Goal: Task Accomplishment & Management: Use online tool/utility

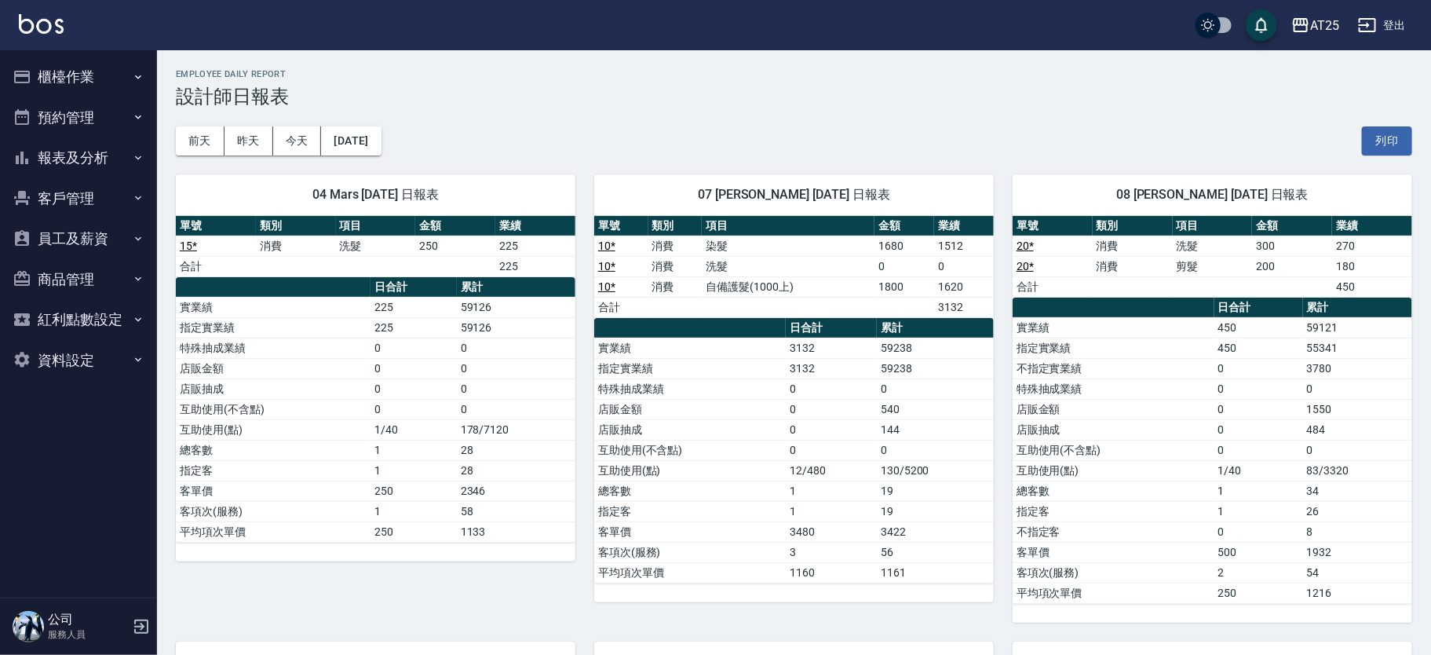
click at [153, 58] on nav "櫃檯作業 打帳單 帳單列表 掛單列表 現金收支登錄 高階收支登錄 材料自購登錄 每日結帳 排班表 現場電腦打卡 預約管理 預約管理 單日預約紀錄 單週預約紀錄…" at bounding box center [78, 323] width 157 height 547
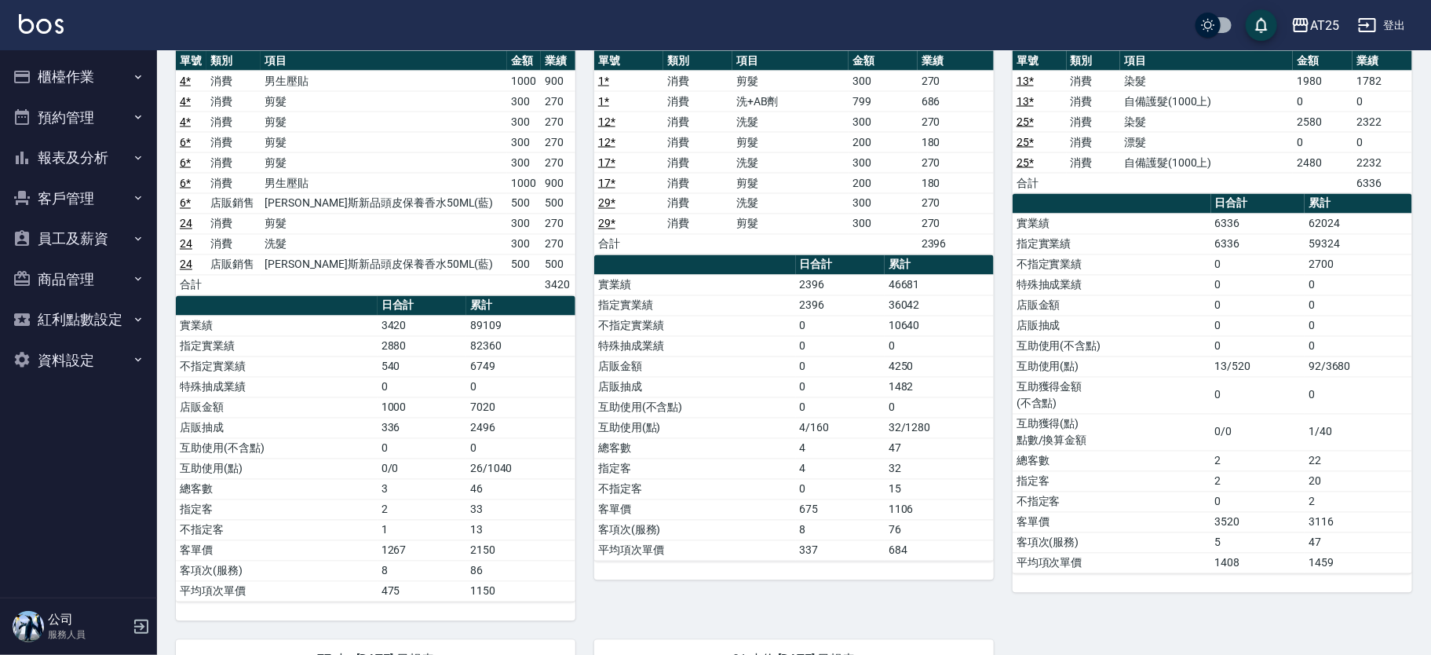
scroll to position [1307, 0]
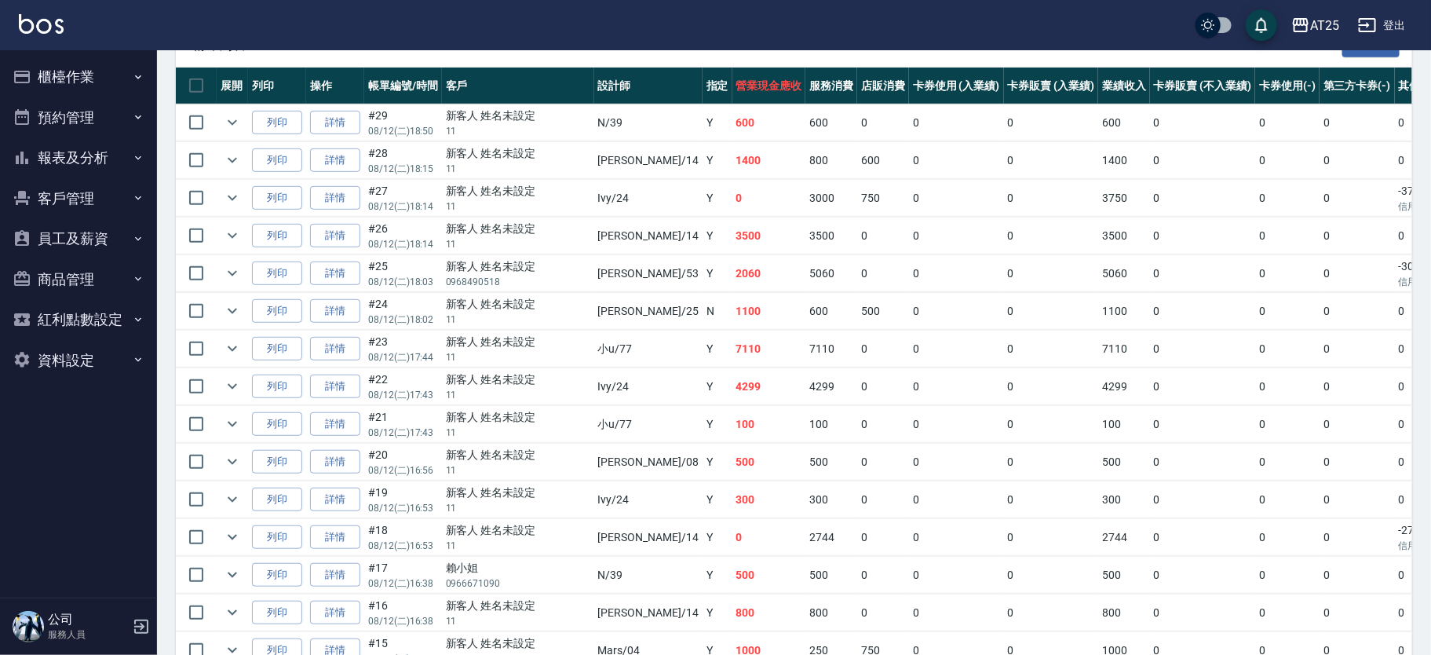
scroll to position [378, 0]
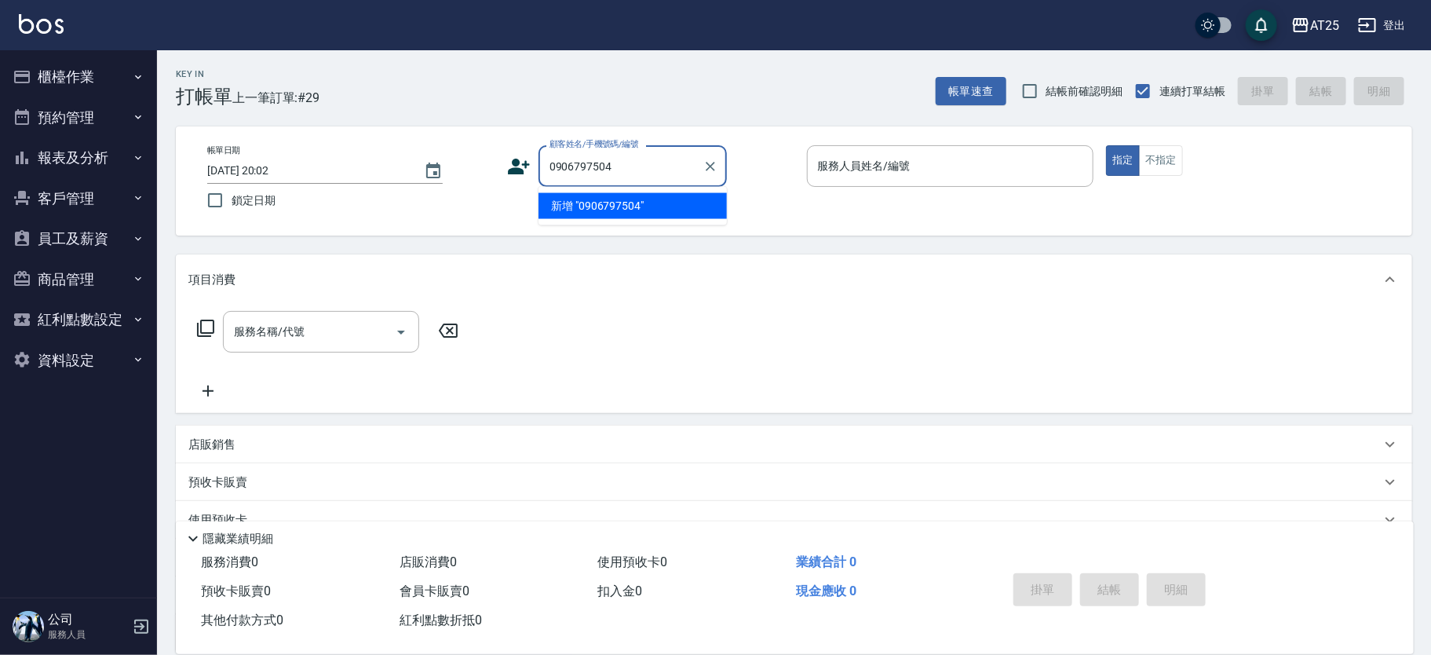
click at [642, 210] on li "新增 "0906797504"" at bounding box center [633, 206] width 188 height 26
type input "0906797504"
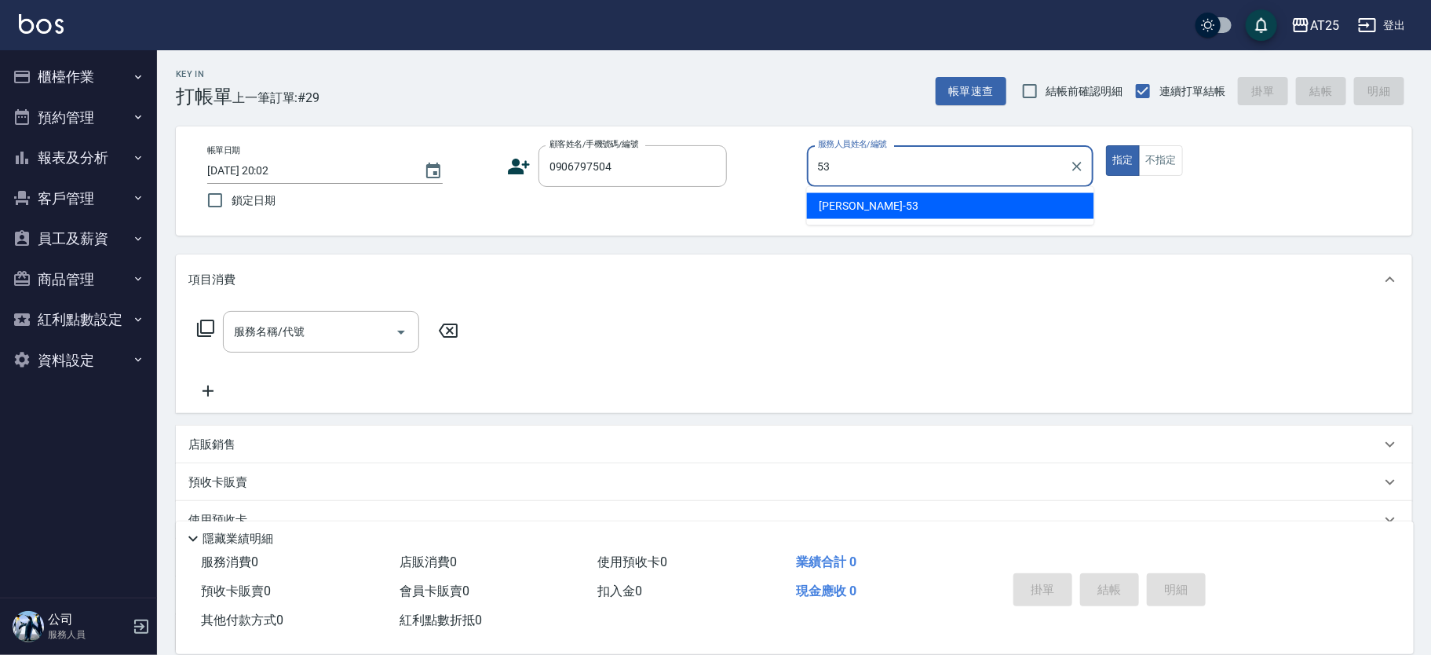
type input "Jerry-53"
type button "true"
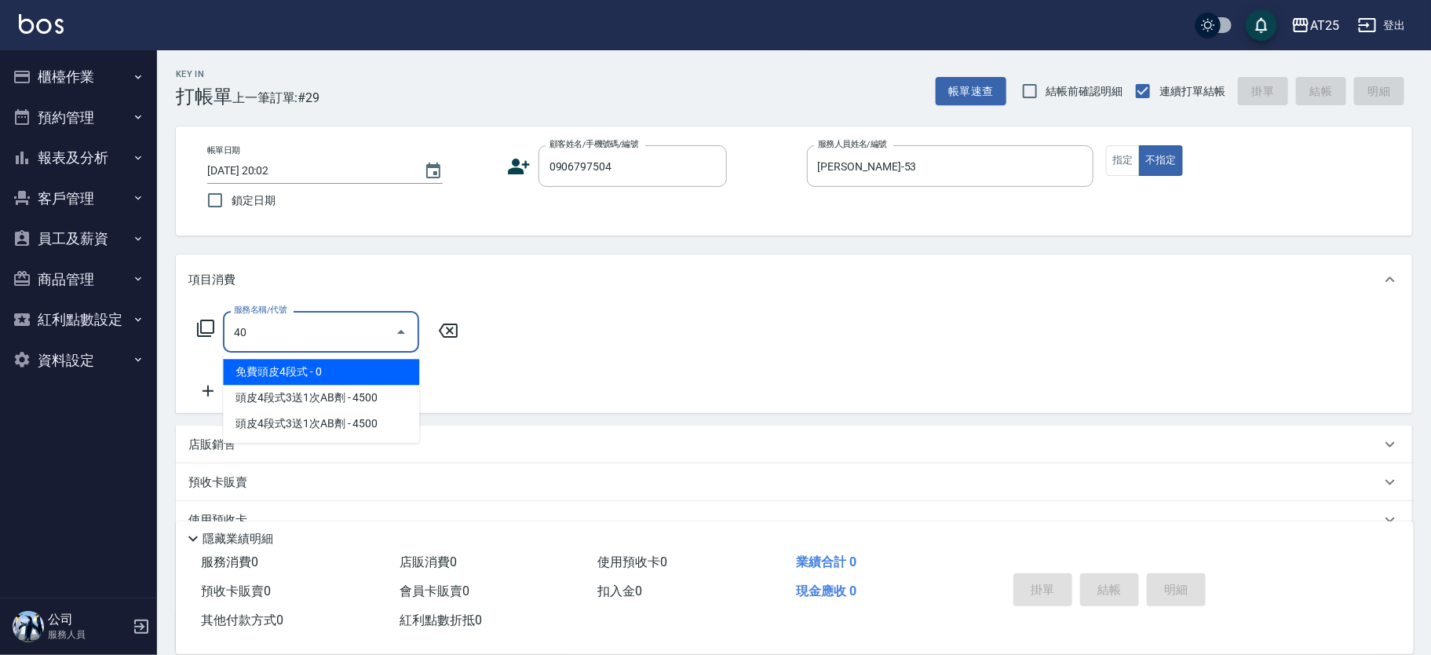
type input "401"
type input "30"
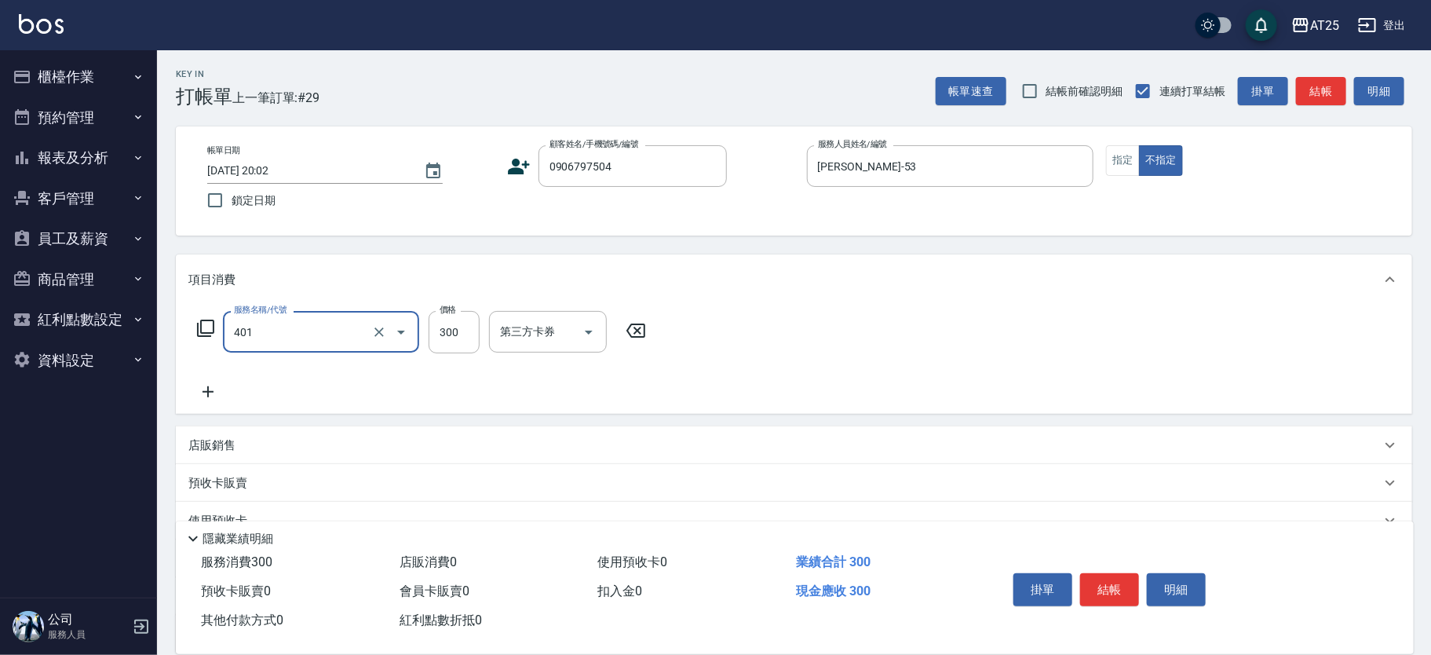
type input "剪髮(401)"
type input "0"
type input "40"
type input "400"
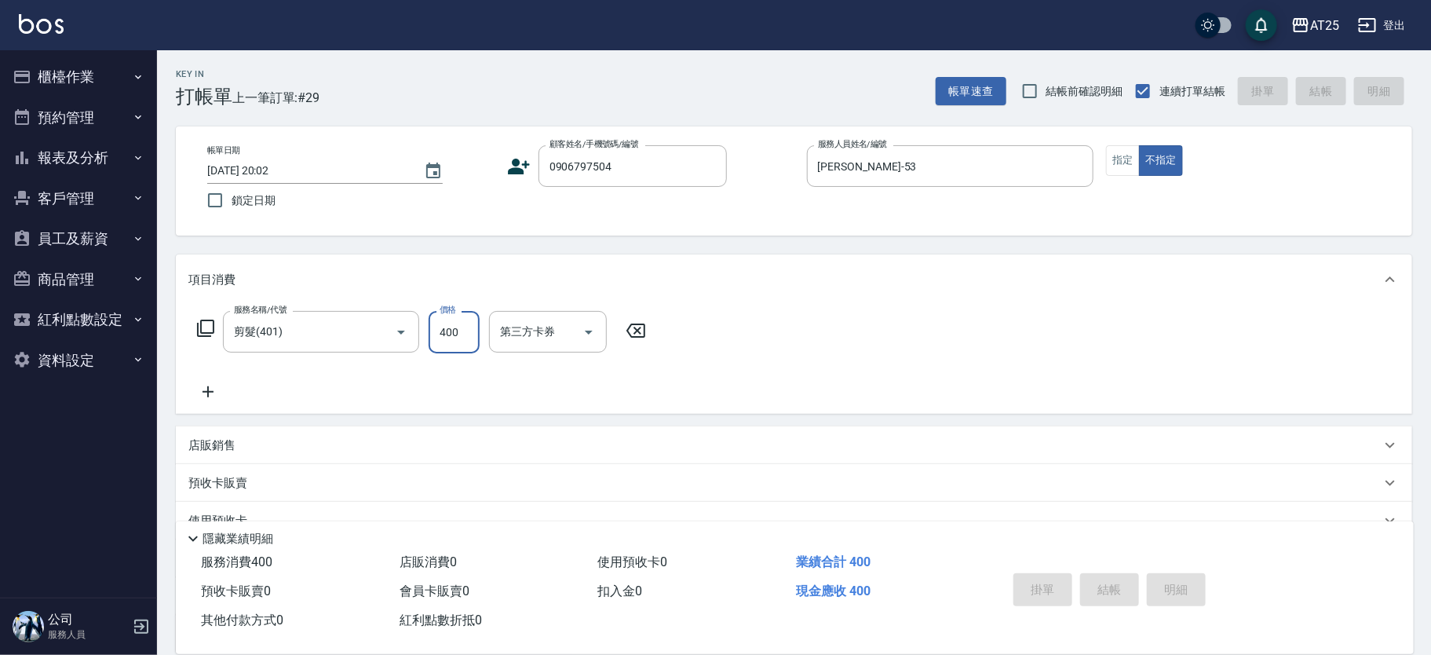
type input "0"
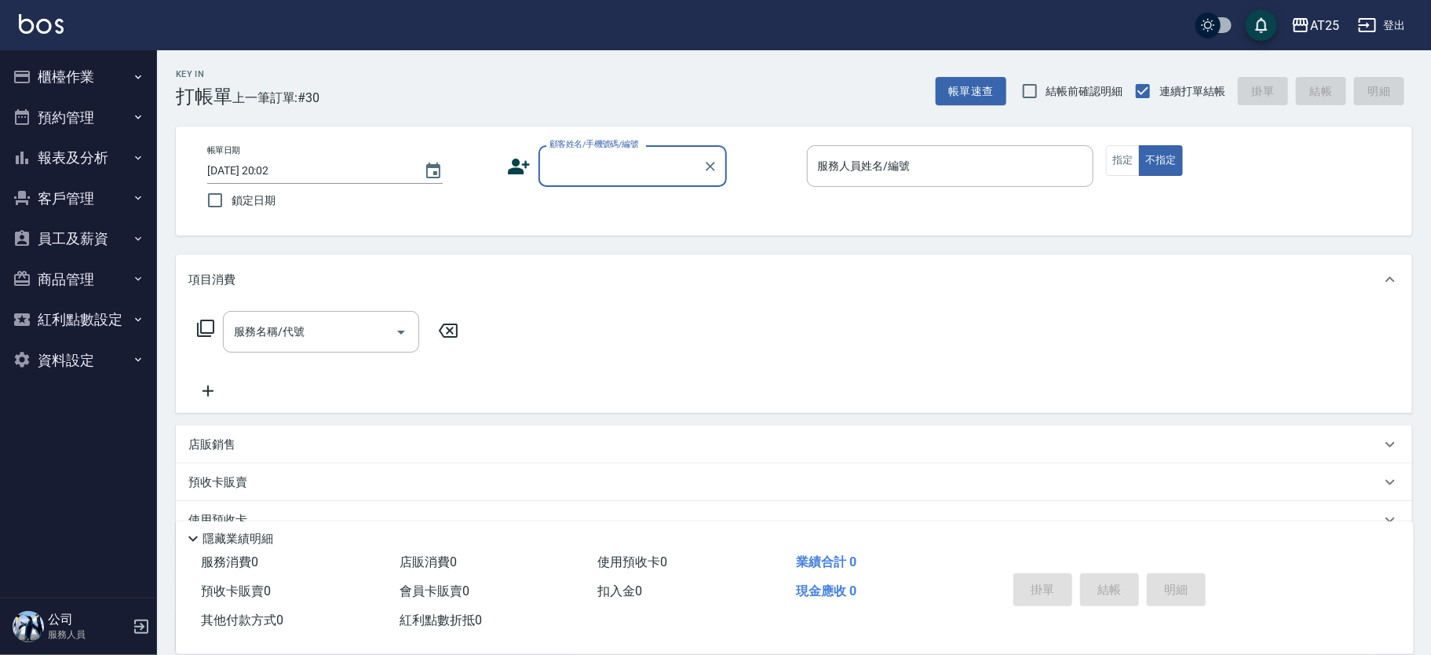
drag, startPoint x: 115, startPoint y: 146, endPoint x: 123, endPoint y: 183, distance: 37.7
click at [116, 145] on button "報表及分析" at bounding box center [78, 157] width 144 height 41
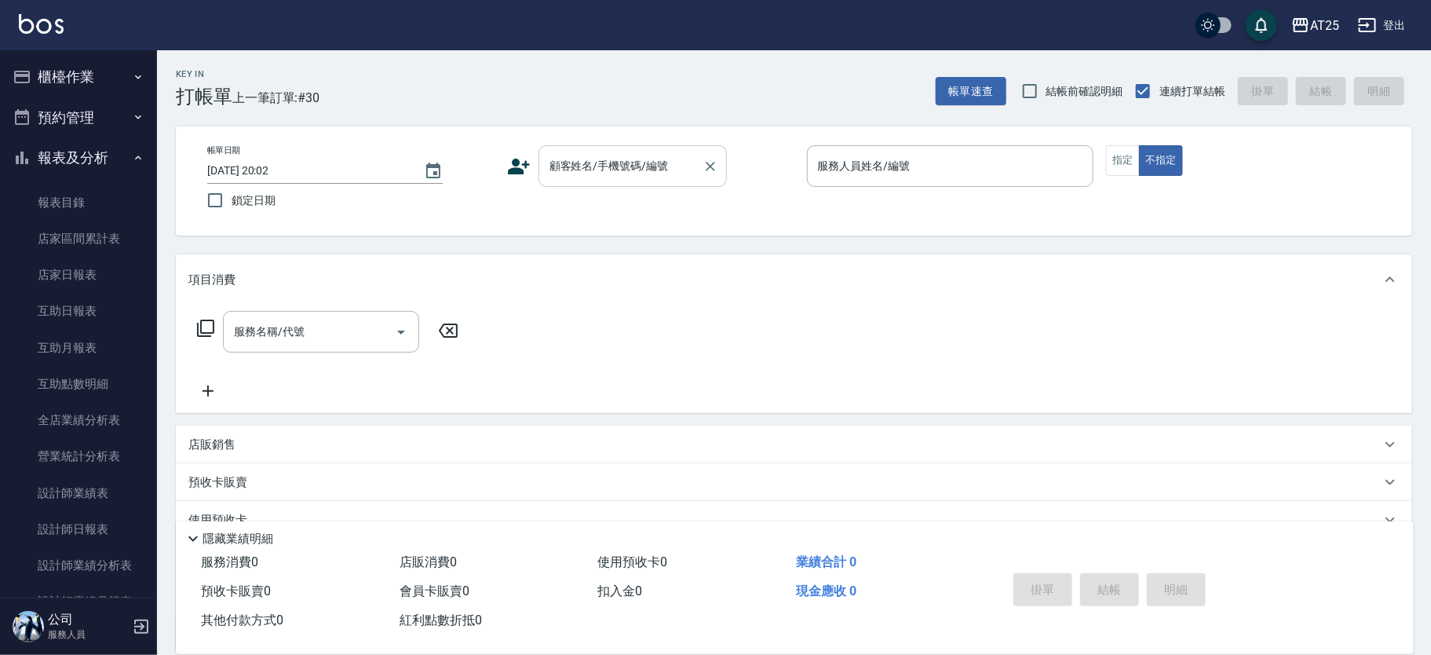
click at [631, 183] on div "顧客姓名/手機號碼/編號" at bounding box center [633, 166] width 188 height 42
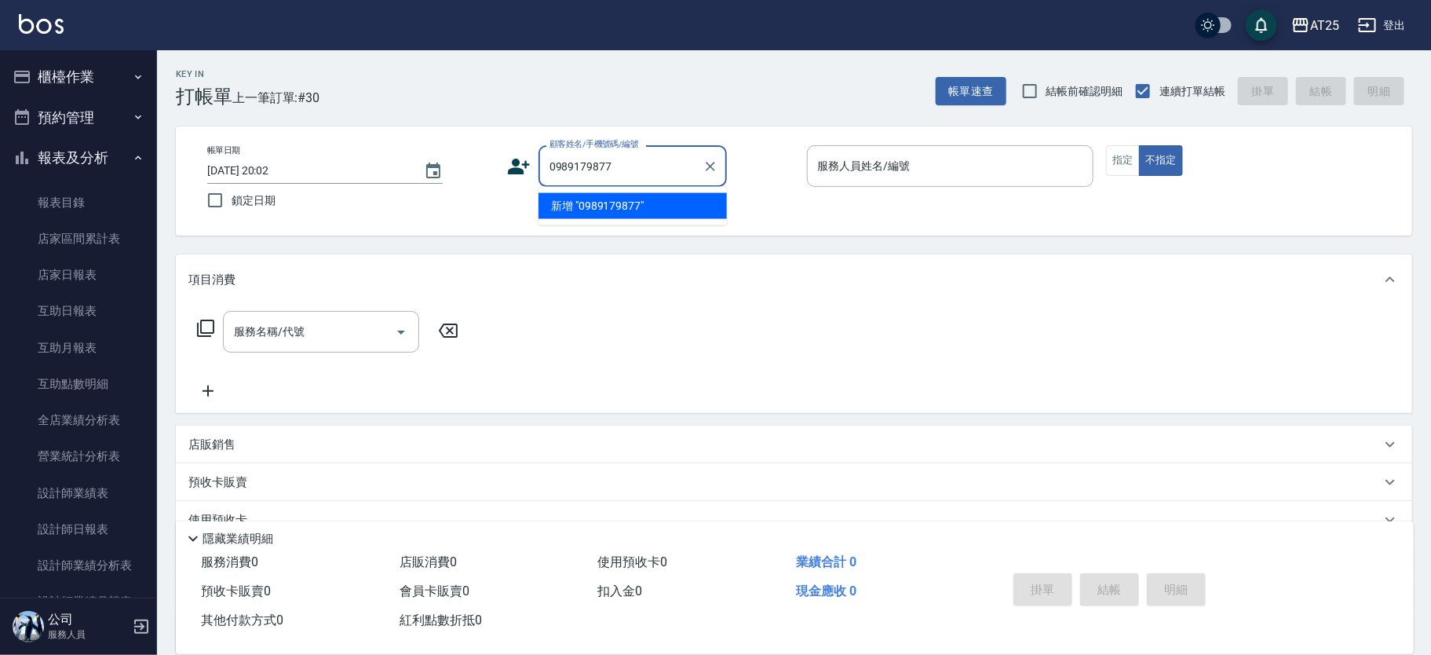
click at [670, 207] on li "新增 "0989179877"" at bounding box center [633, 206] width 188 height 26
type input "0989179877"
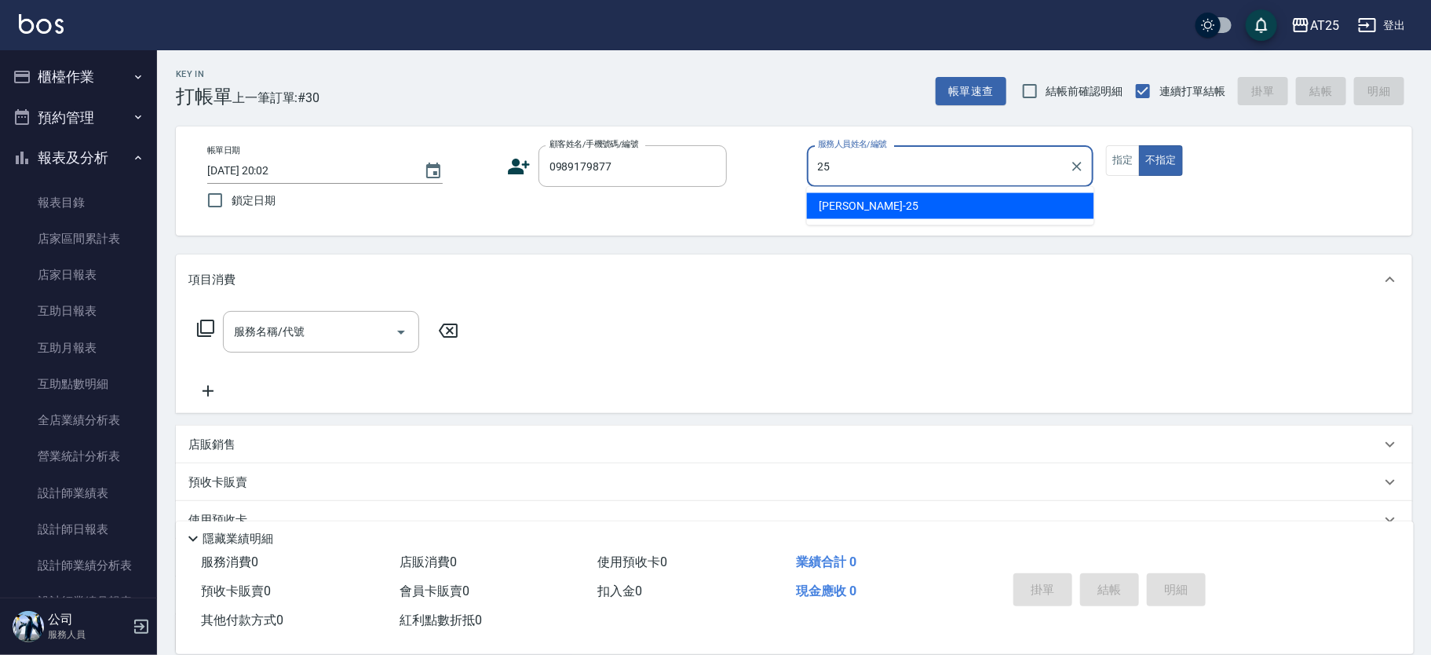
type input "Evan-25"
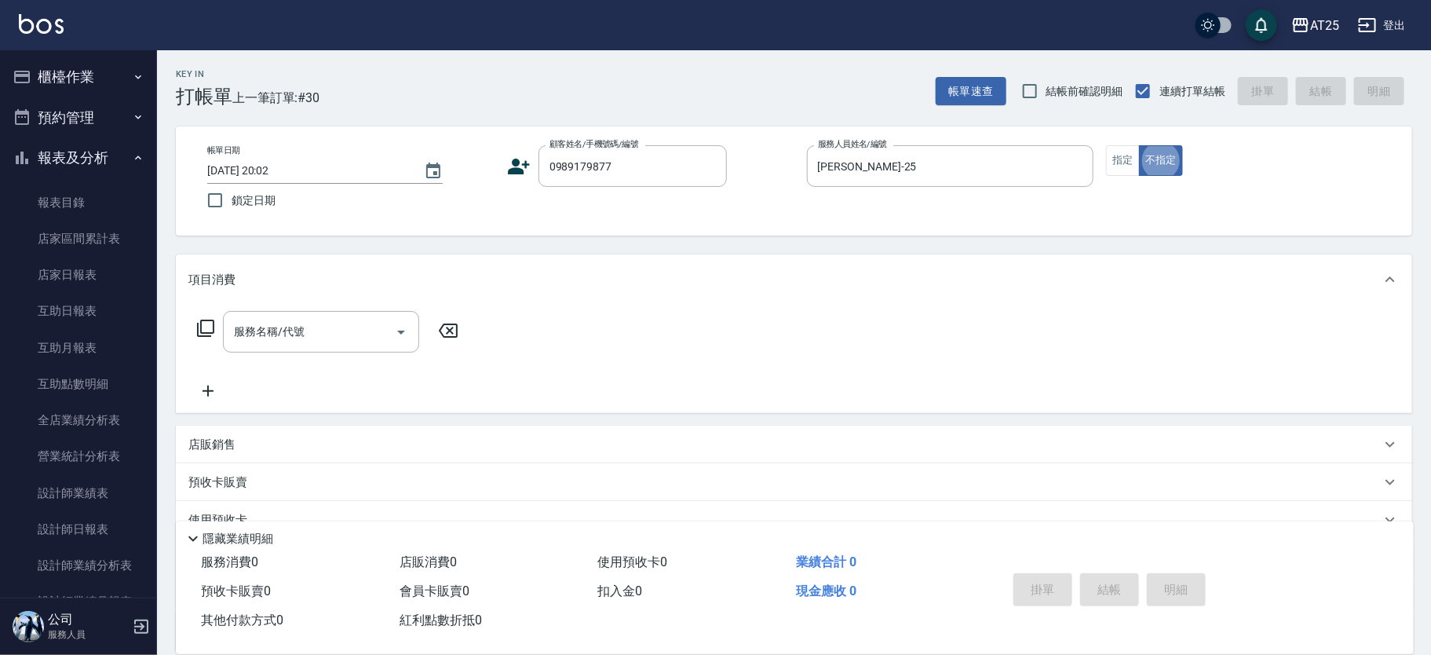
type button "false"
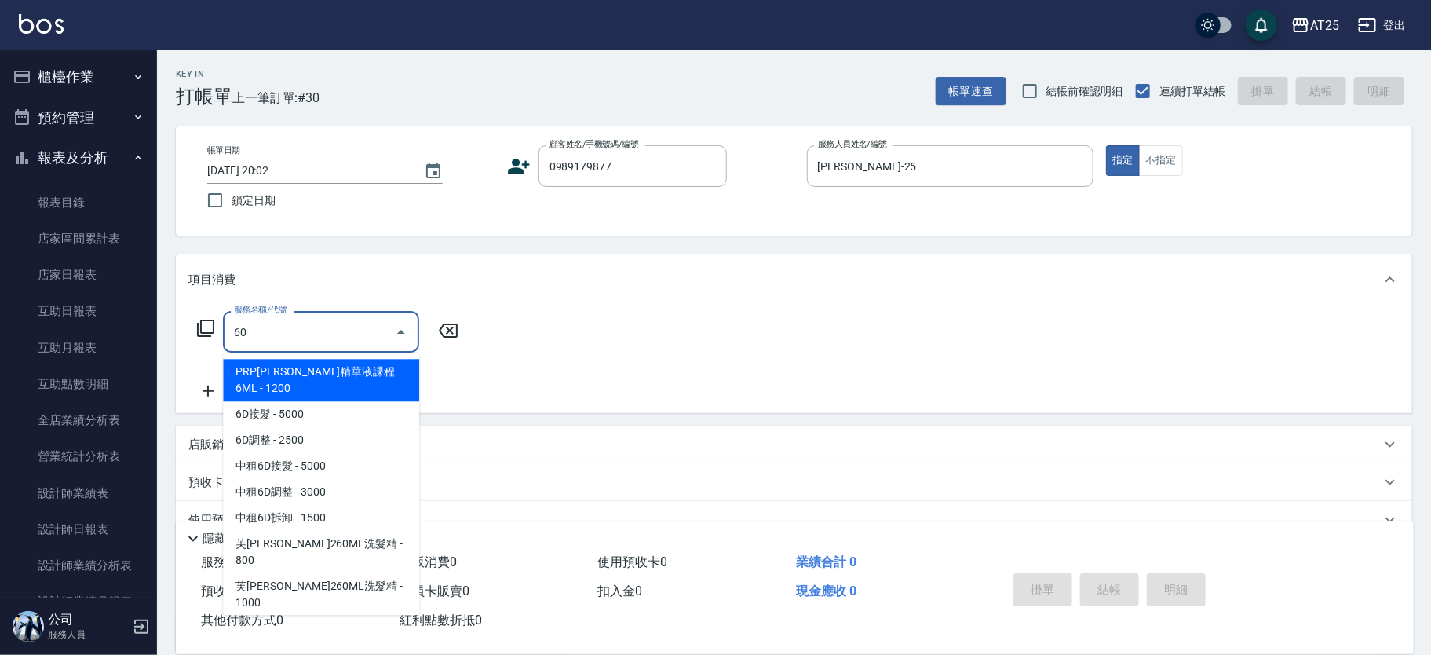
type input "601"
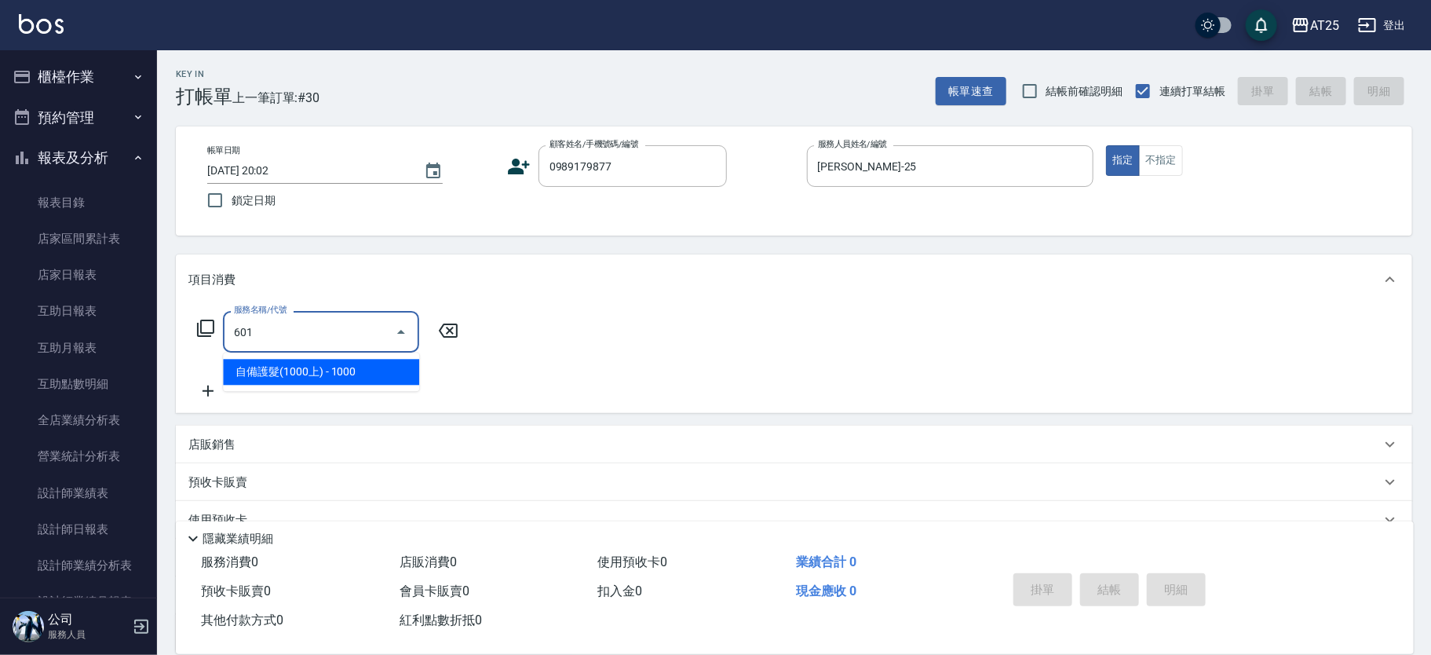
type input "100"
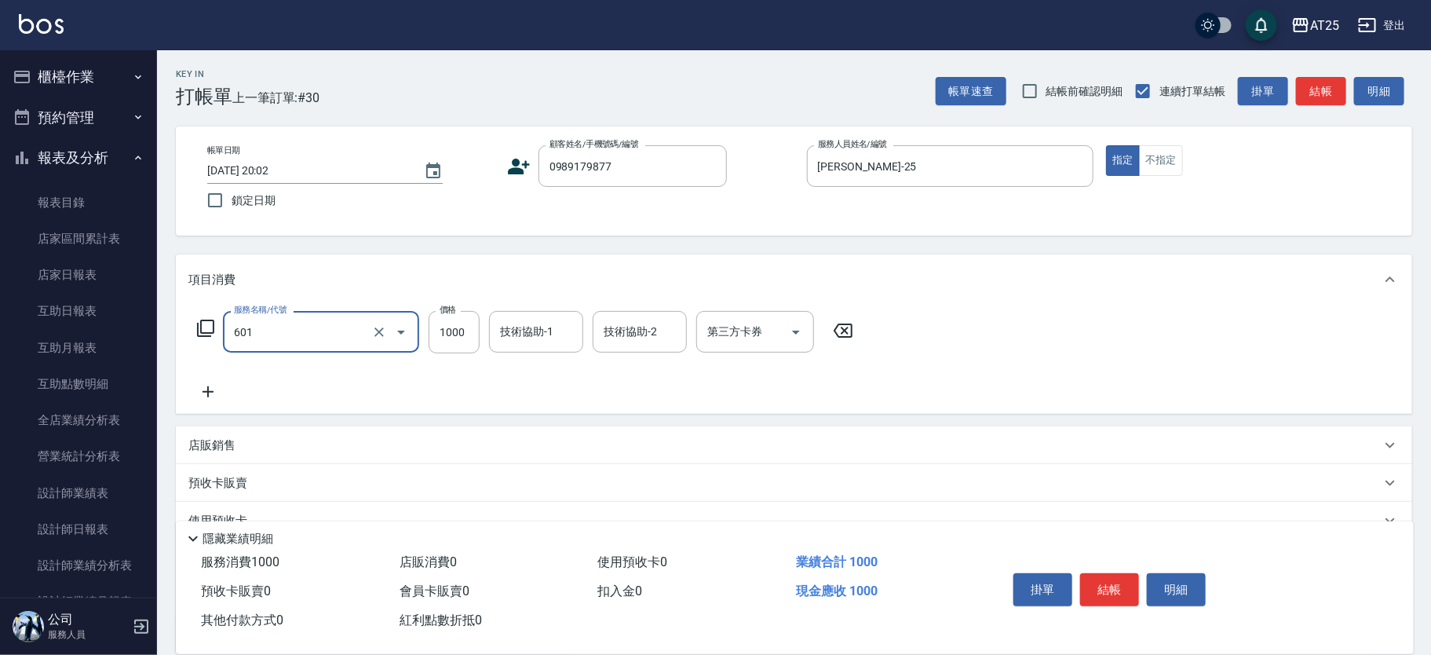
type input "自備護髮(1000上)(601)"
type input "0"
type input "20"
type input "200"
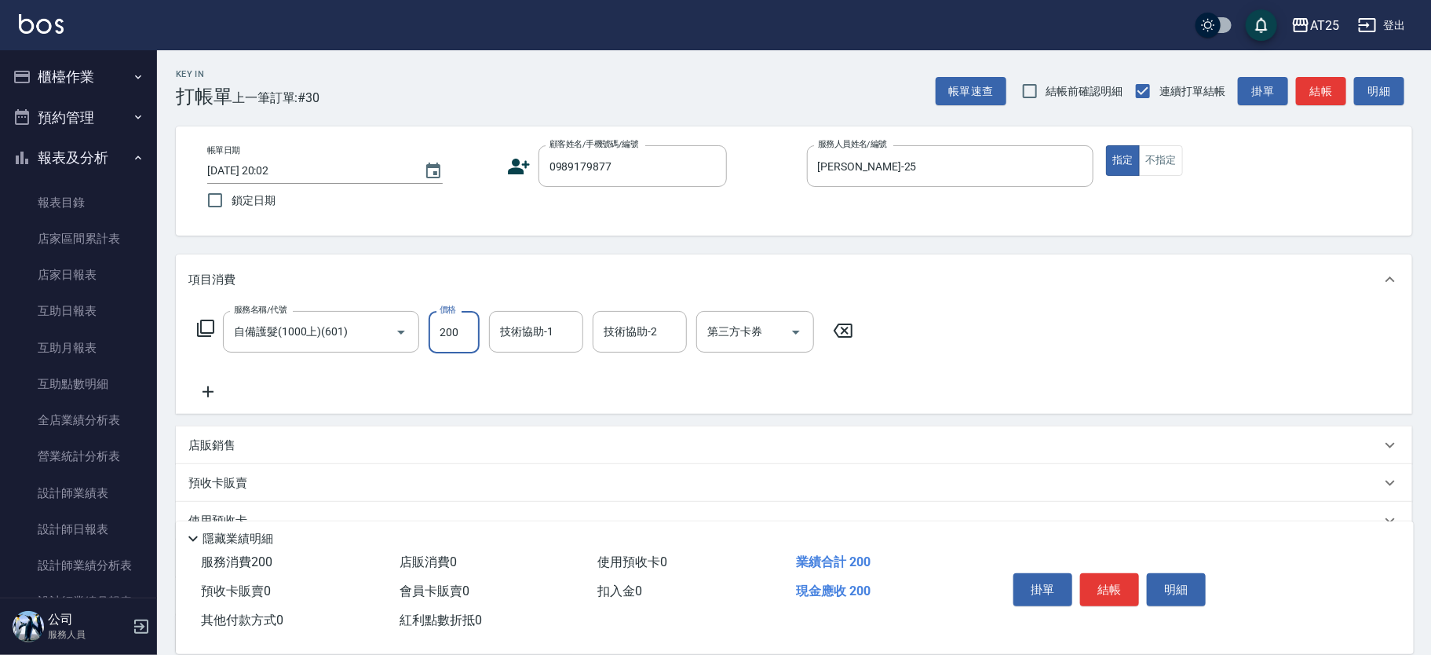
type input "200"
type input "2000"
type input "Jessica-80"
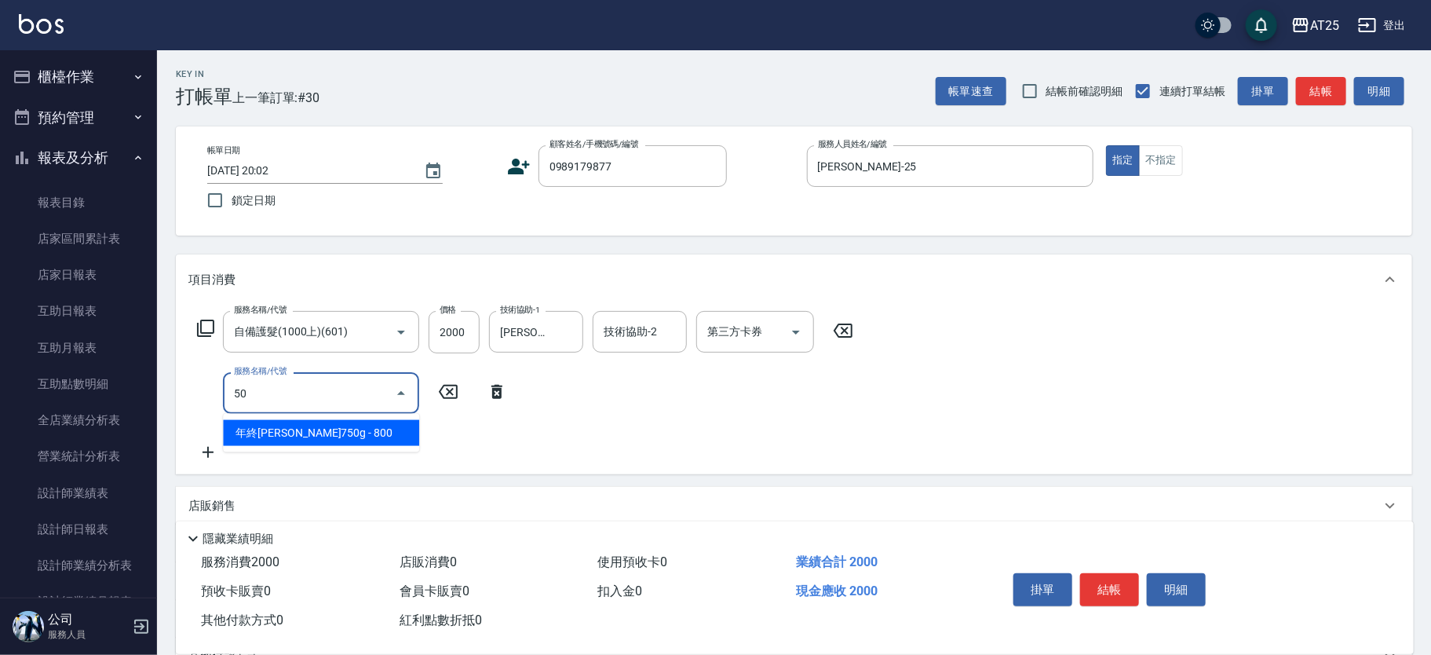
type input "501"
type input "300"
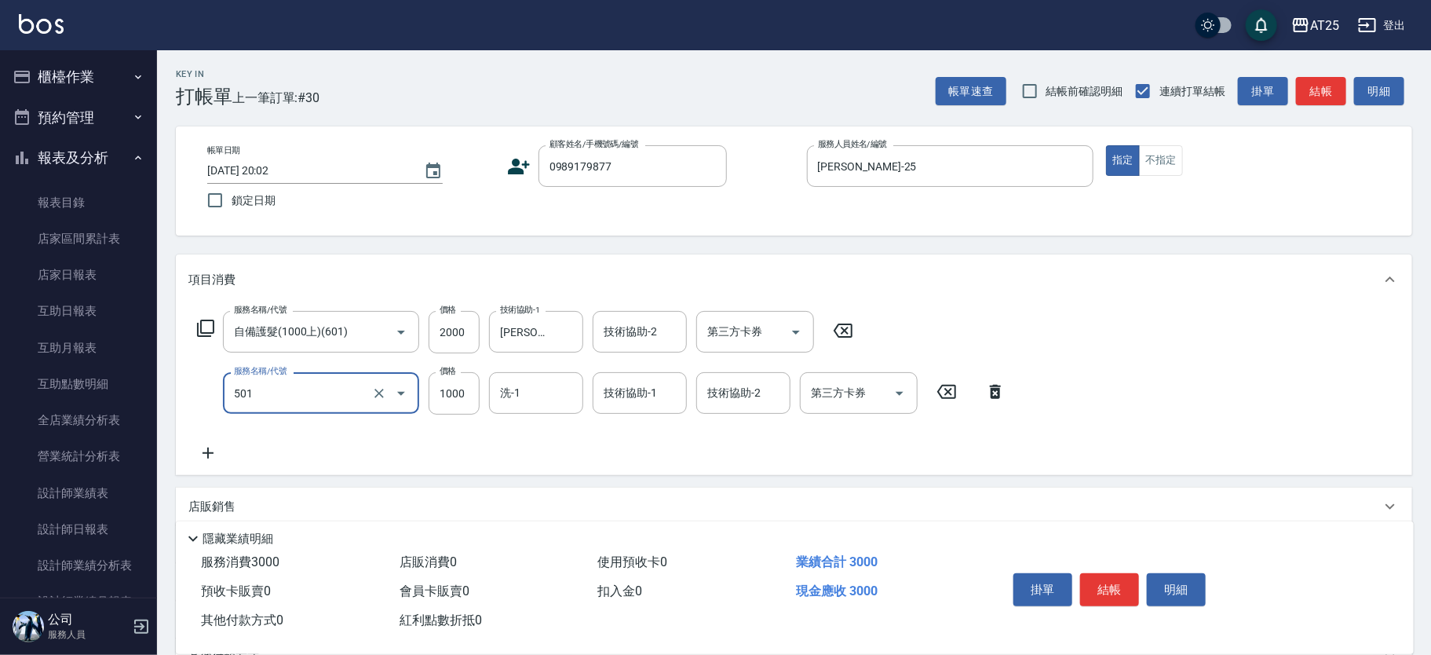
type input "染髮(501)"
type input "200"
type input "30"
type input "230"
type input "300"
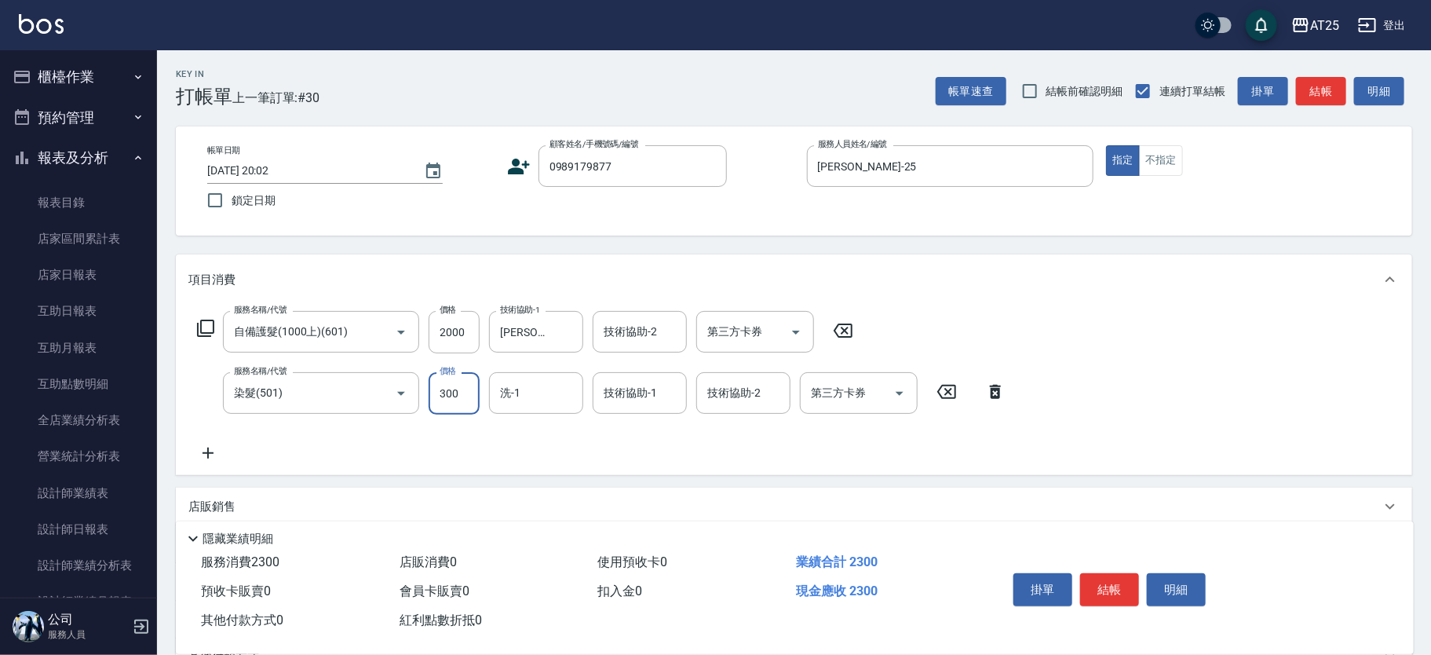
type input "500"
type input "3000"
type input "Jessica-80"
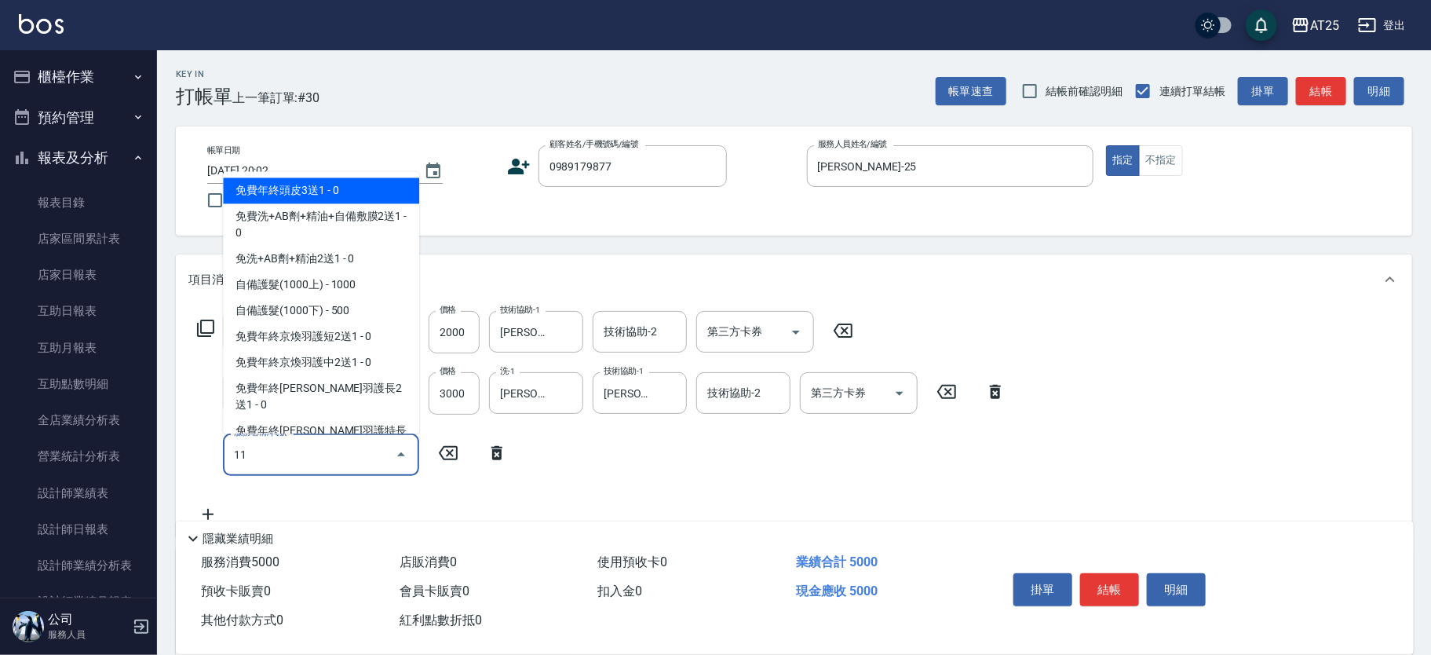
type input "114"
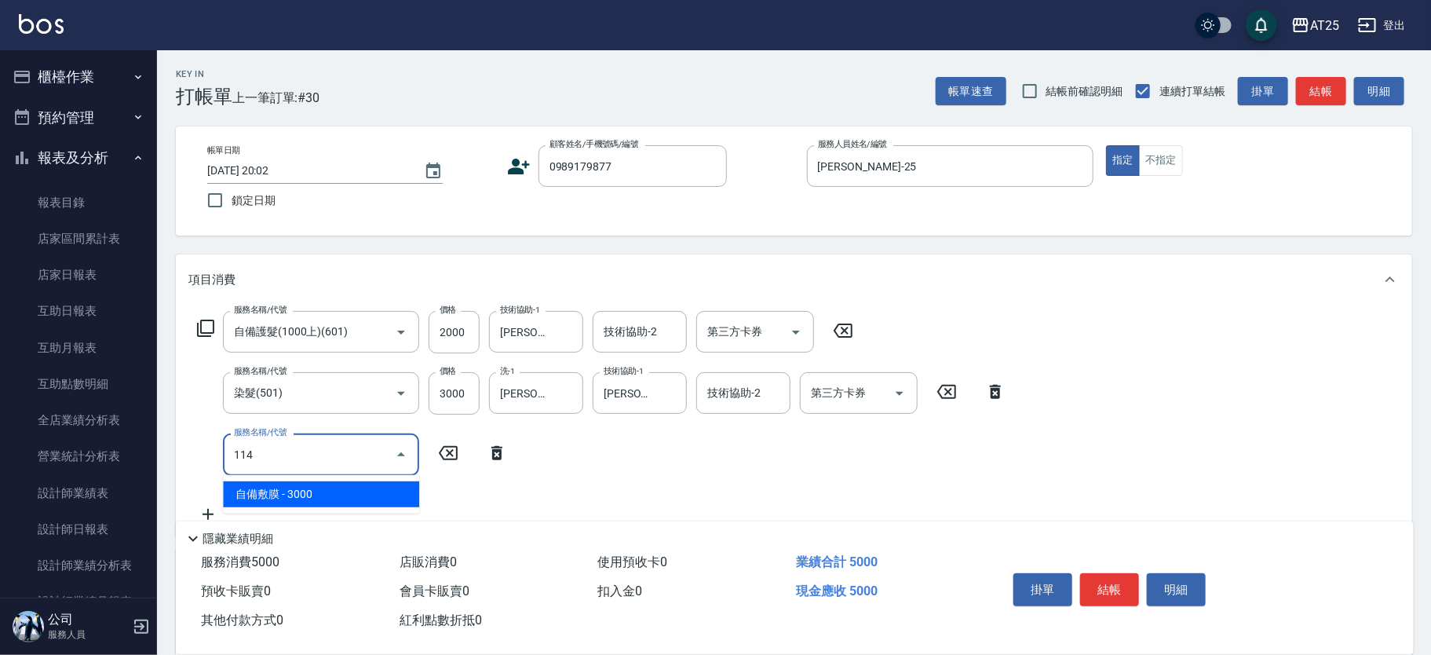
type input "800"
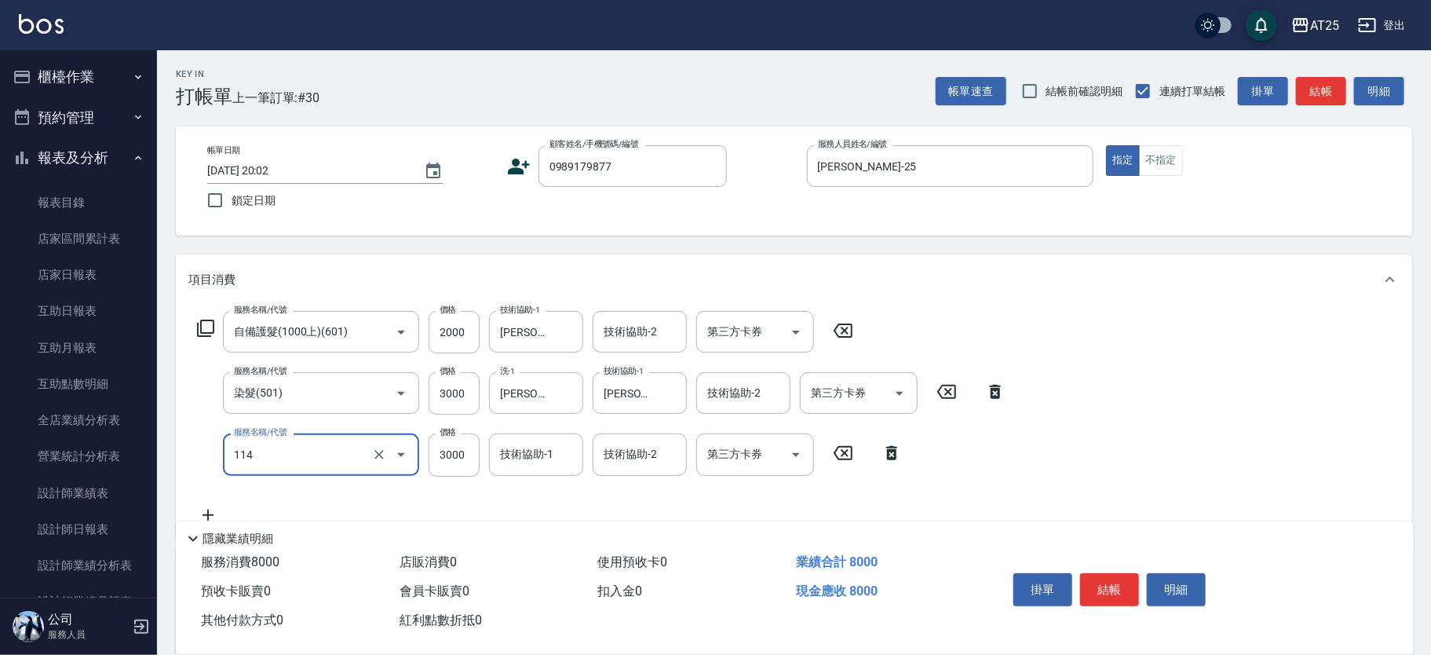
type input "自備敷膜(114)"
type input "500"
type input "50"
type input "550"
type input "500"
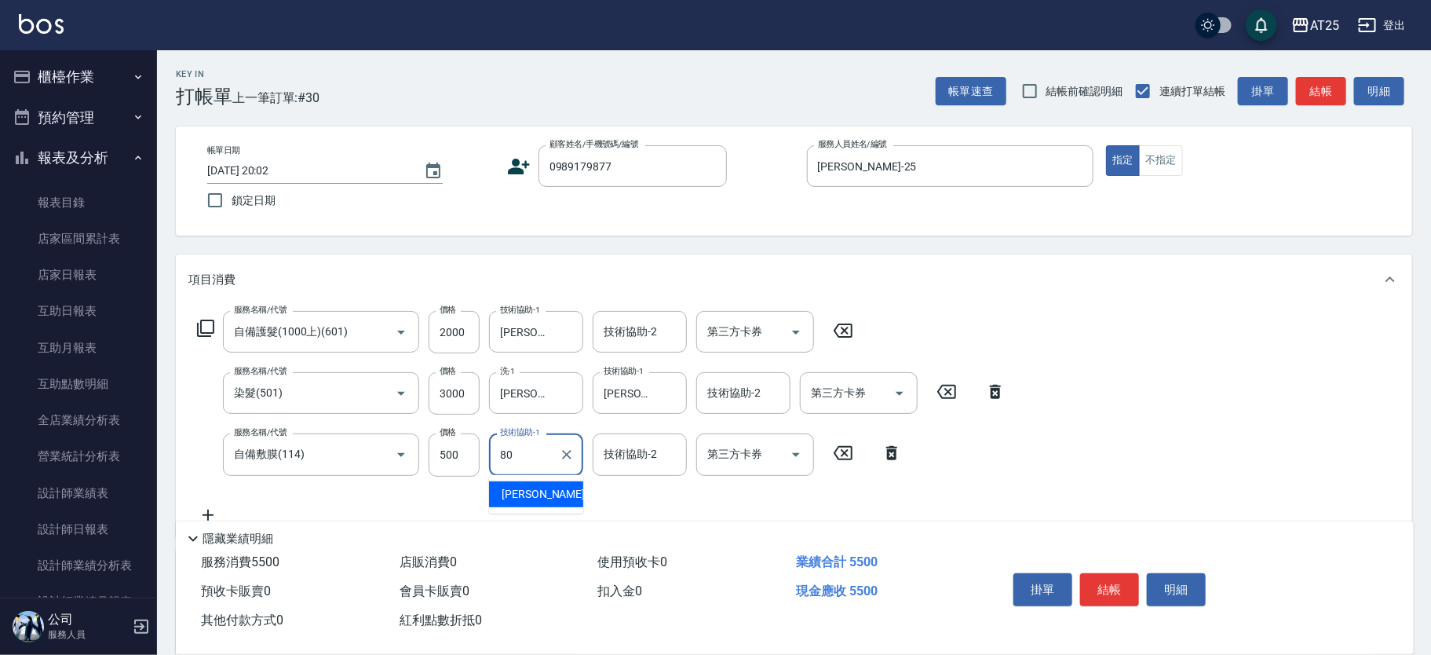
type input "Jessica-80"
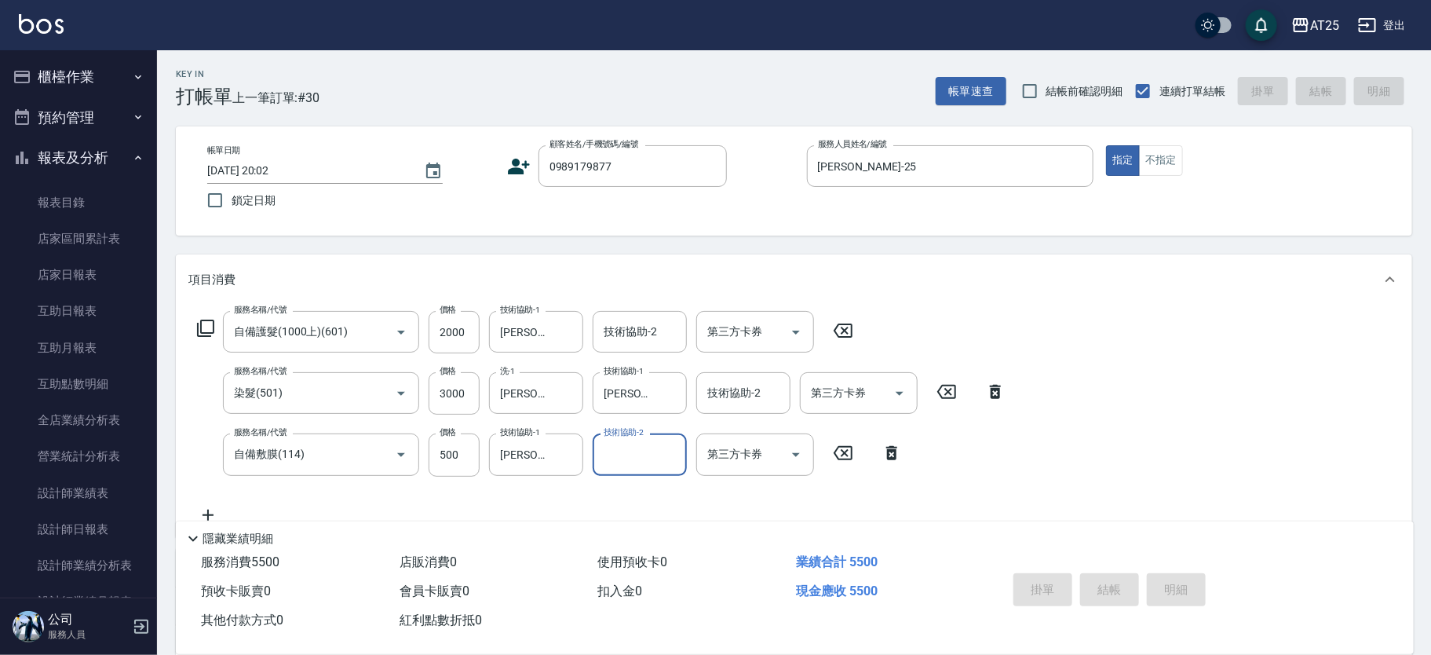
type input "2025/08/12 20:28"
type input "0"
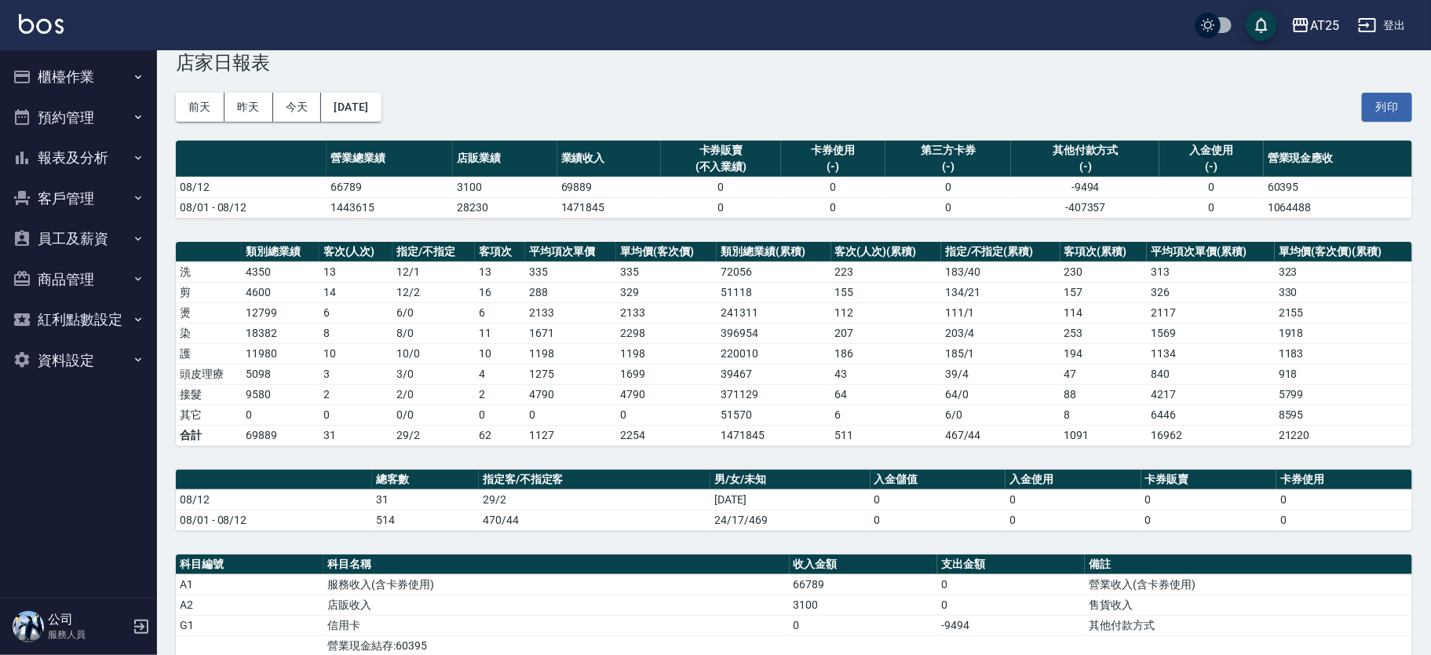
scroll to position [26, 0]
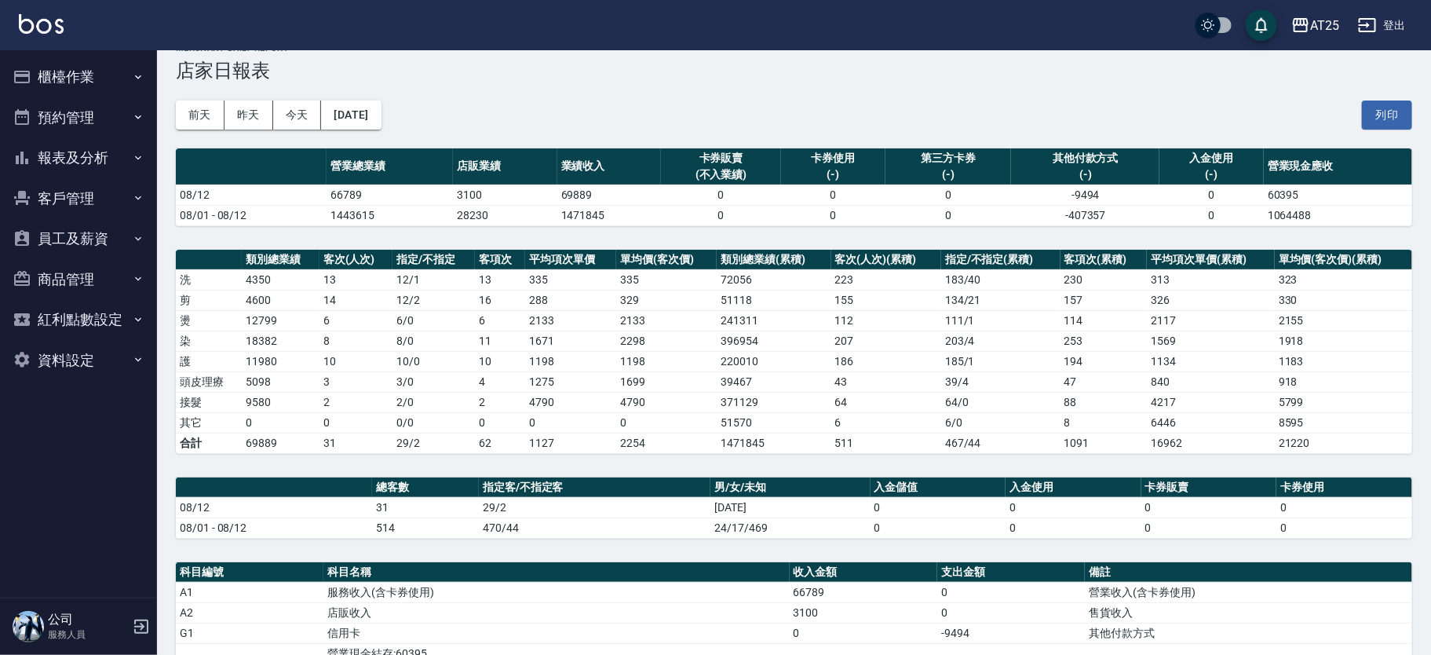
click at [80, 161] on button "報表及分析" at bounding box center [78, 157] width 144 height 41
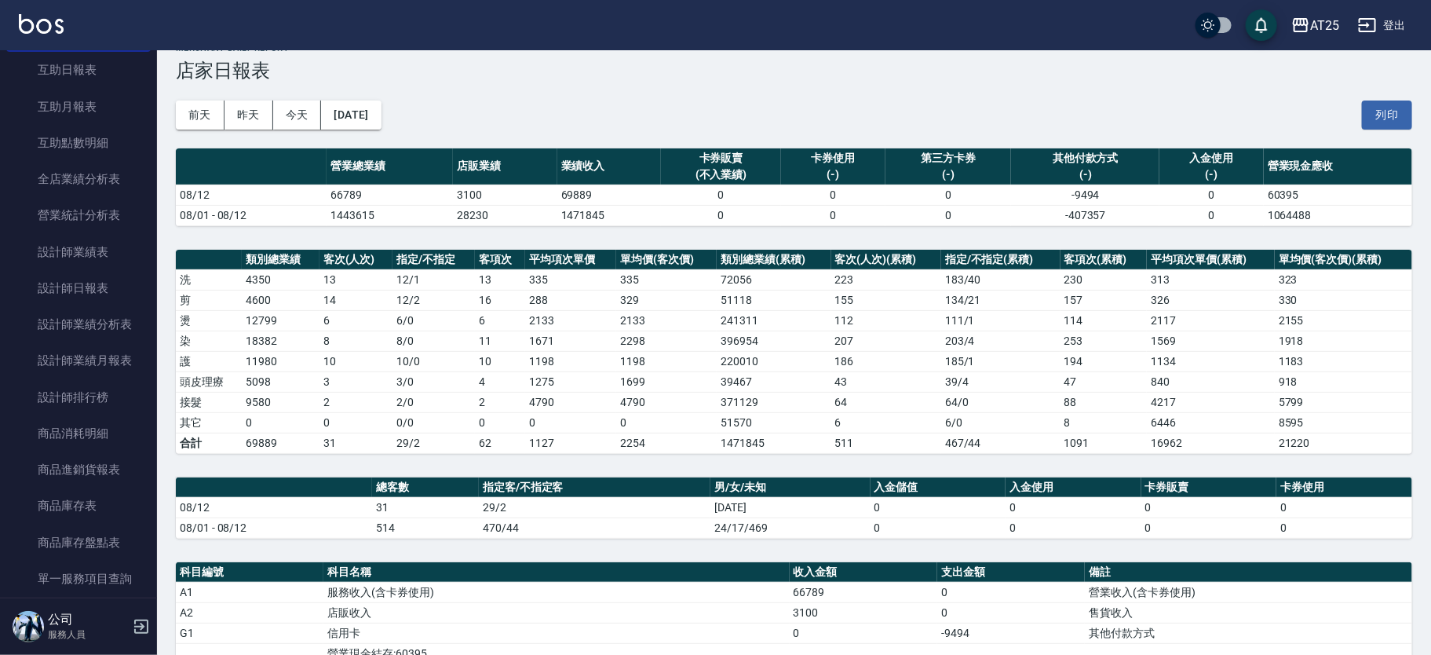
scroll to position [247, 0]
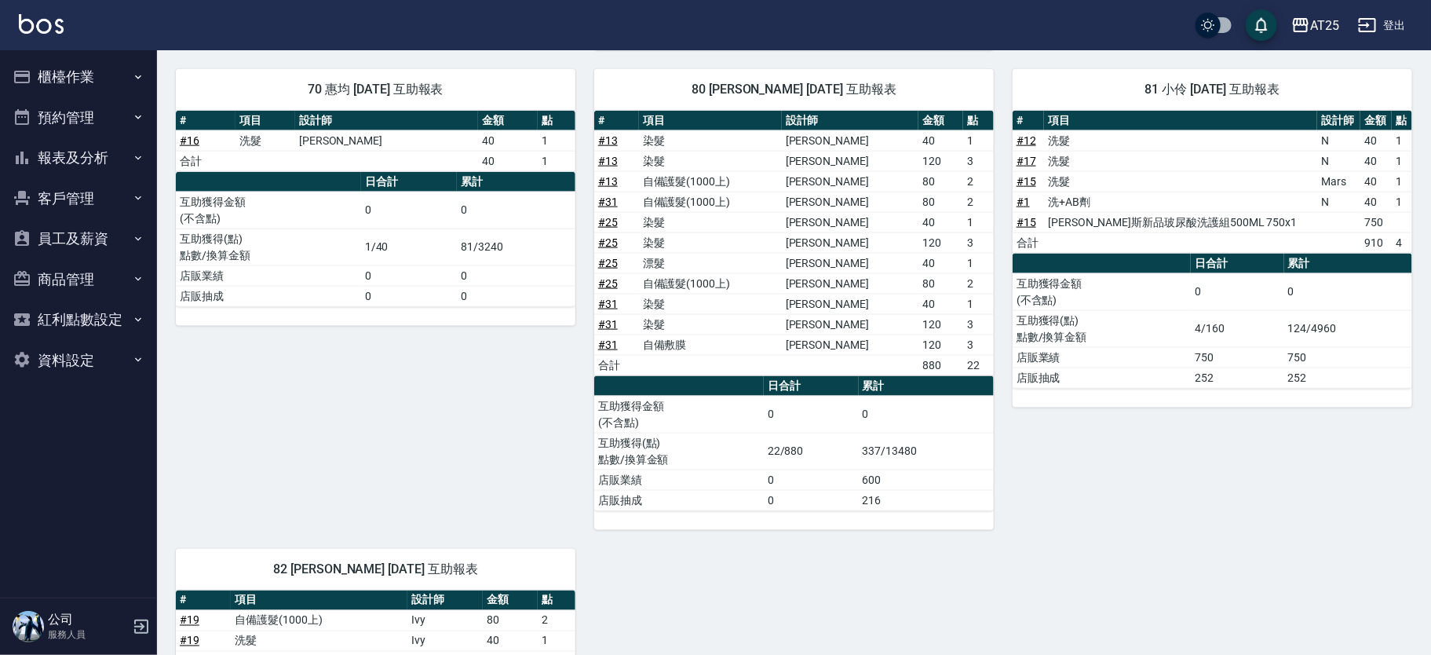
scroll to position [1248, 0]
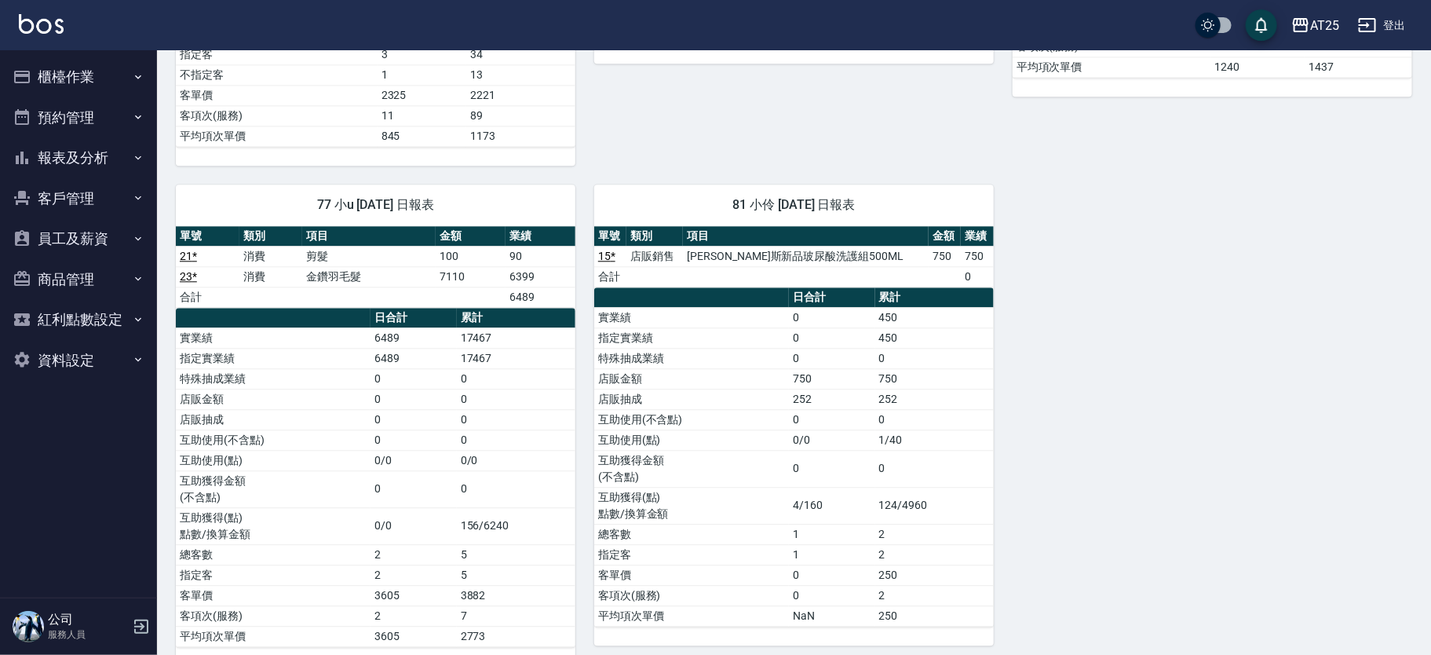
scroll to position [1866, 0]
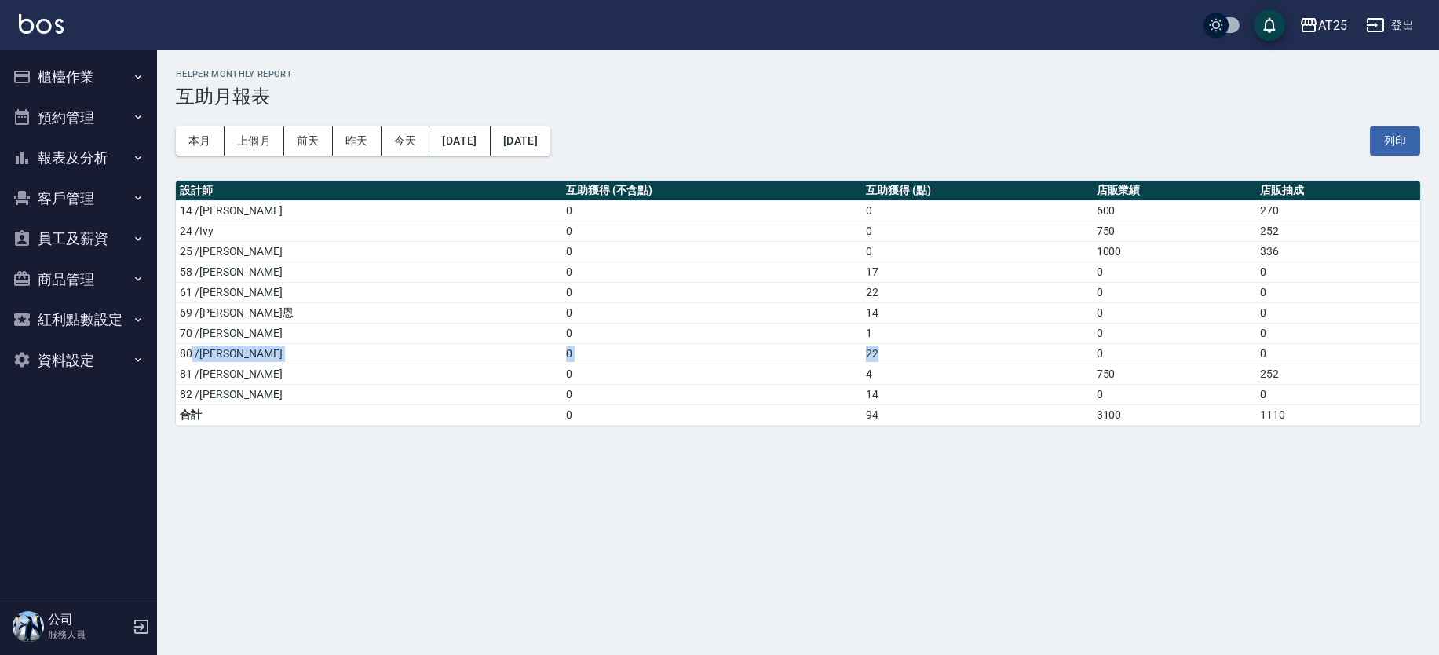
drag, startPoint x: 807, startPoint y: 350, endPoint x: 190, endPoint y: 356, distance: 617.2
click at [190, 356] on tr "80 /[PERSON_NAME] 0 22 0 0" at bounding box center [798, 353] width 1245 height 20
click at [866, 316] on td "14" at bounding box center [977, 312] width 231 height 20
drag, startPoint x: 800, startPoint y: 270, endPoint x: 190, endPoint y: 280, distance: 610.2
click at [190, 280] on tr "58 /小宇 0 17 0 0" at bounding box center [798, 271] width 1245 height 20
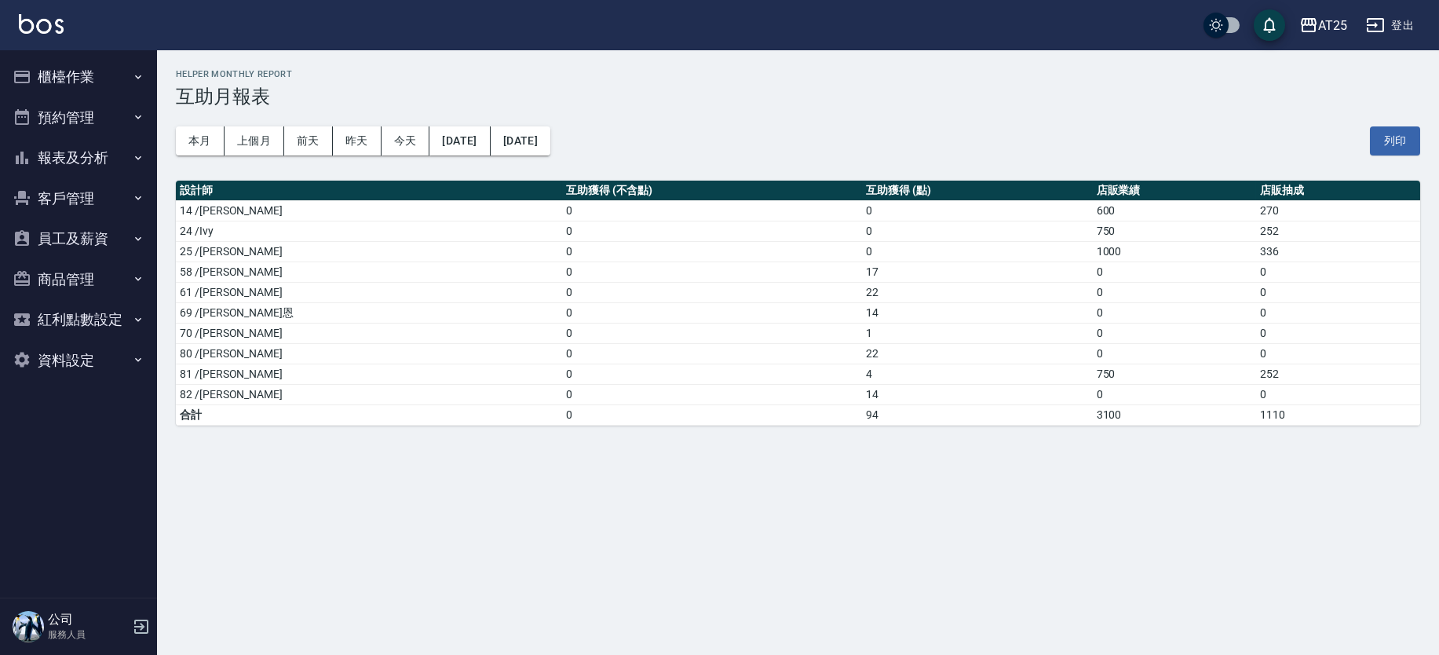
click at [862, 338] on td "1" at bounding box center [977, 333] width 231 height 20
click at [862, 292] on td "22" at bounding box center [977, 292] width 231 height 20
click at [862, 359] on td "22" at bounding box center [977, 353] width 231 height 20
drag, startPoint x: 817, startPoint y: 303, endPoint x: 220, endPoint y: 380, distance: 602.5
click at [220, 380] on tbody "14 /Ken 0 0 600 270 24 /Ivy 0 0 750 252 25 /Evan 0 0 1000 336 58 /小宇 0 17 0 0 6…" at bounding box center [798, 312] width 1245 height 225
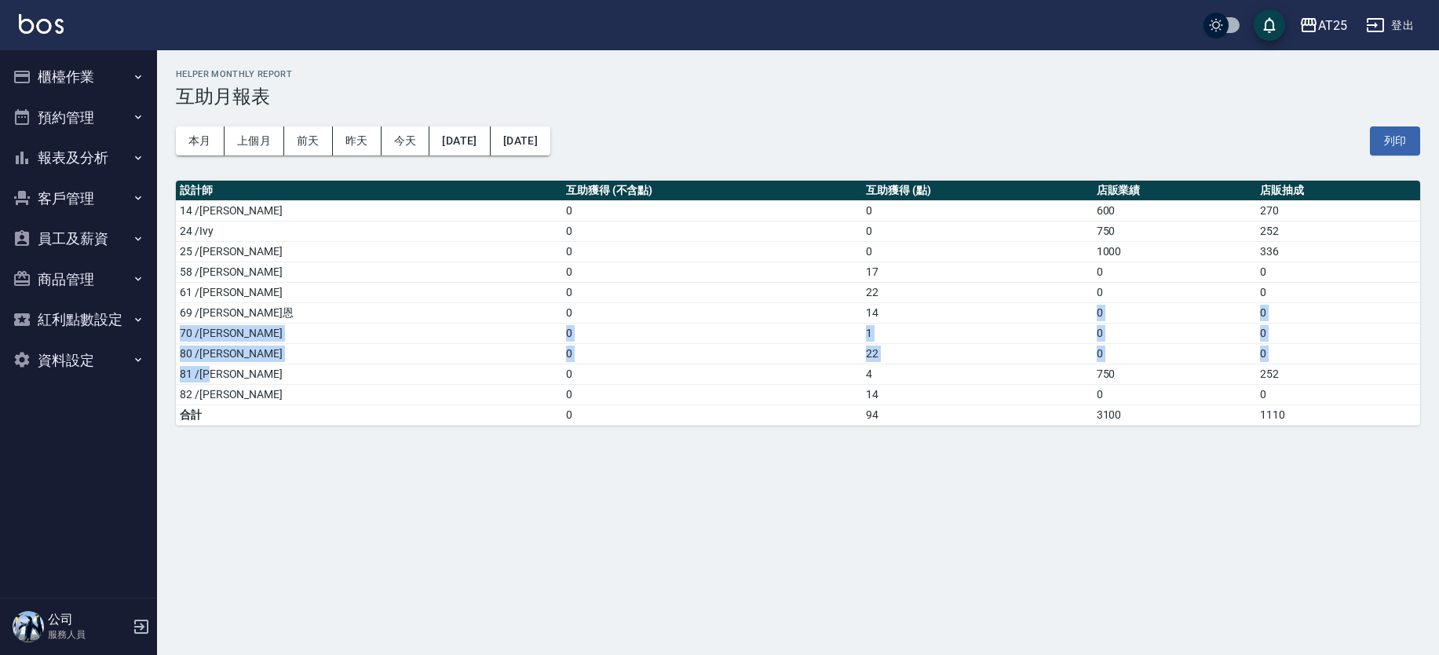
click at [220, 381] on td "81 /小伶" at bounding box center [369, 374] width 386 height 20
click at [250, 394] on td "82 /小曼" at bounding box center [369, 394] width 386 height 20
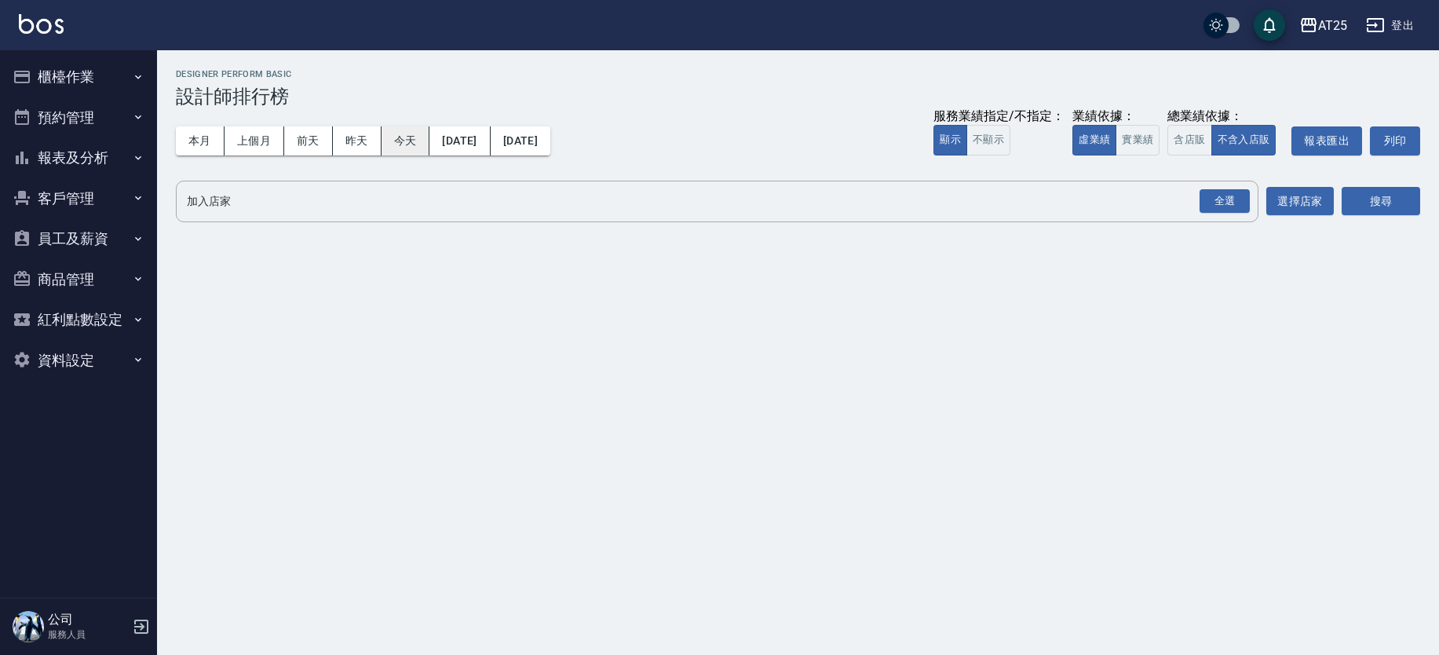
click at [389, 146] on button "今天" at bounding box center [406, 140] width 49 height 29
click at [394, 141] on button "今天" at bounding box center [406, 140] width 49 height 29
click at [1132, 142] on button "實業績" at bounding box center [1138, 140] width 44 height 31
click at [1239, 208] on div "全選" at bounding box center [1225, 201] width 50 height 24
click at [1393, 207] on button "搜尋" at bounding box center [1381, 202] width 79 height 29
